Goal: Task Accomplishment & Management: Manage account settings

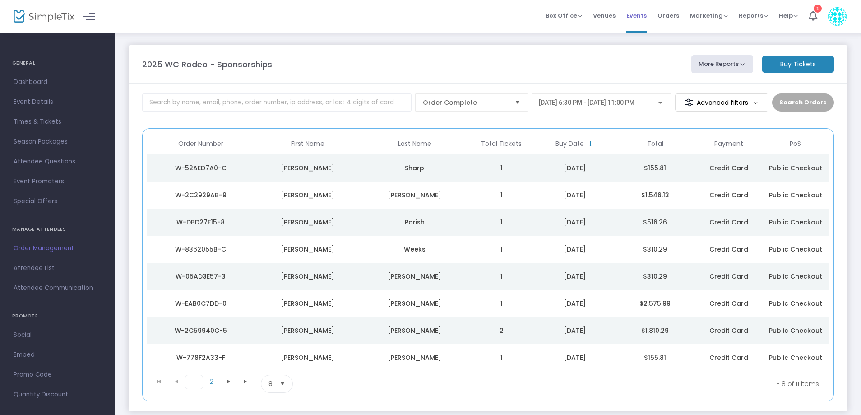
click at [636, 17] on span "Events" at bounding box center [637, 15] width 20 height 23
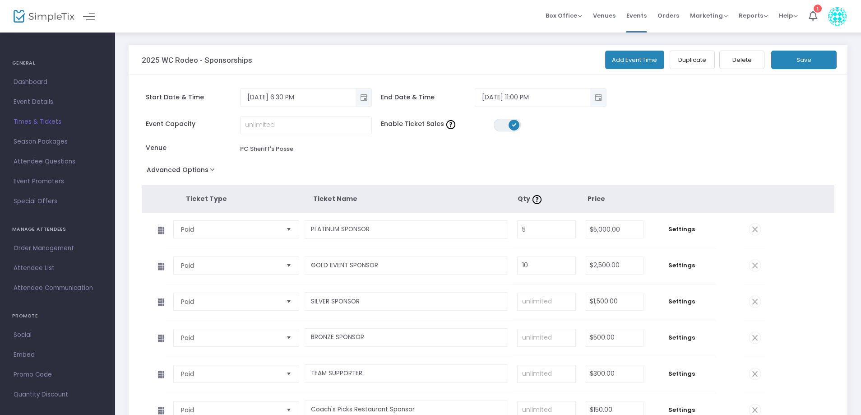
click at [804, 65] on button "Save" at bounding box center [803, 60] width 65 height 19
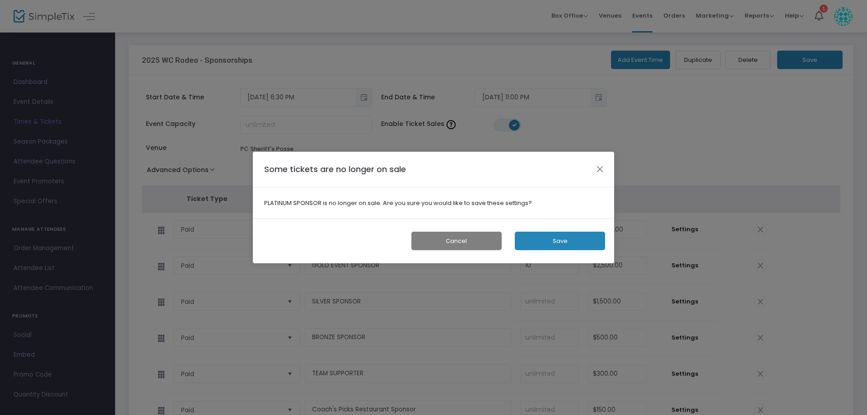
click at [581, 234] on button "Save" at bounding box center [560, 241] width 90 height 19
